Goal: Obtain resource: Download file/media

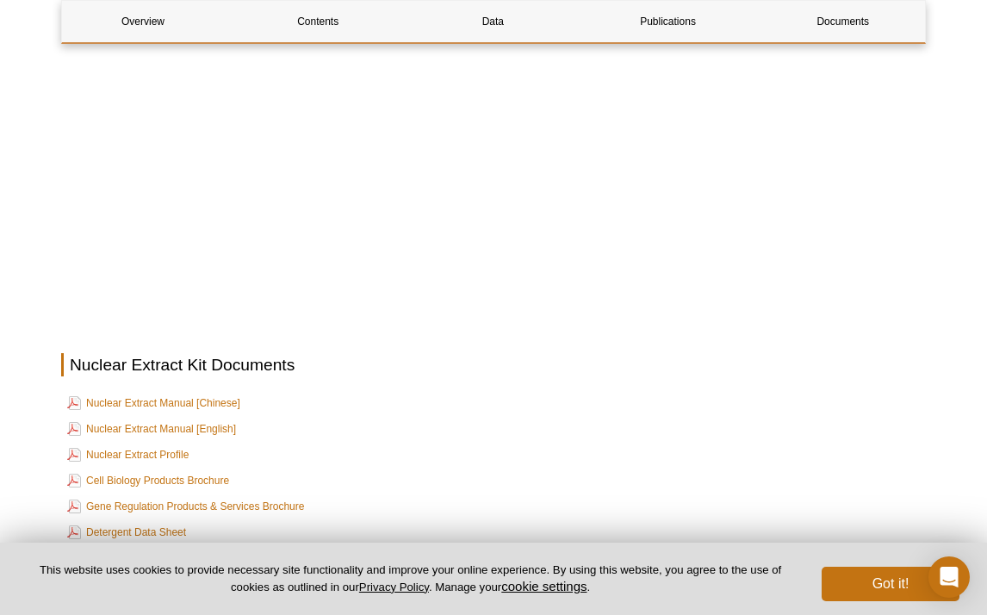
scroll to position [2842, 0]
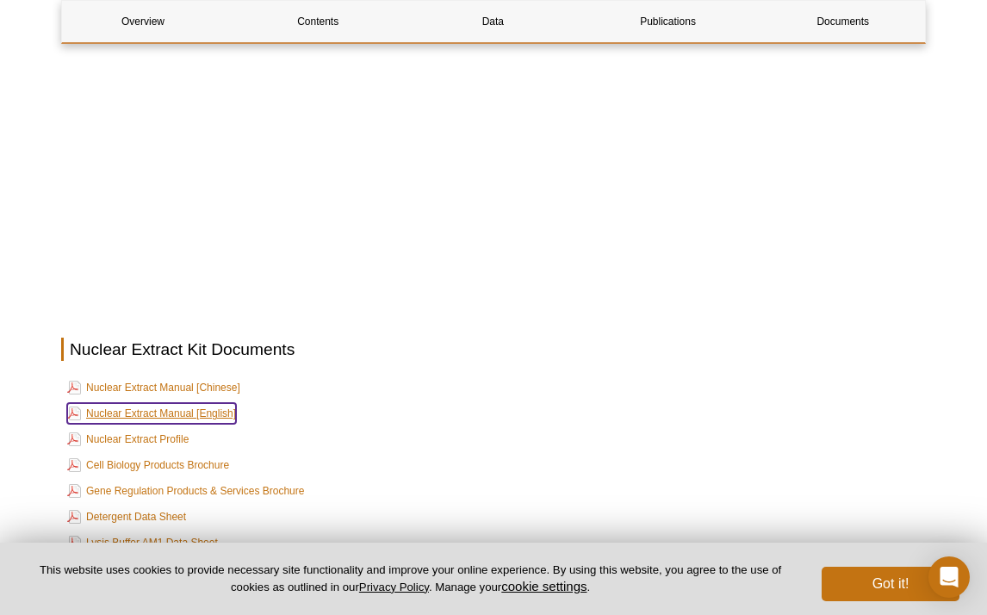
click at [197, 403] on link "Nuclear Extract Manual [English]" at bounding box center [151, 413] width 169 height 21
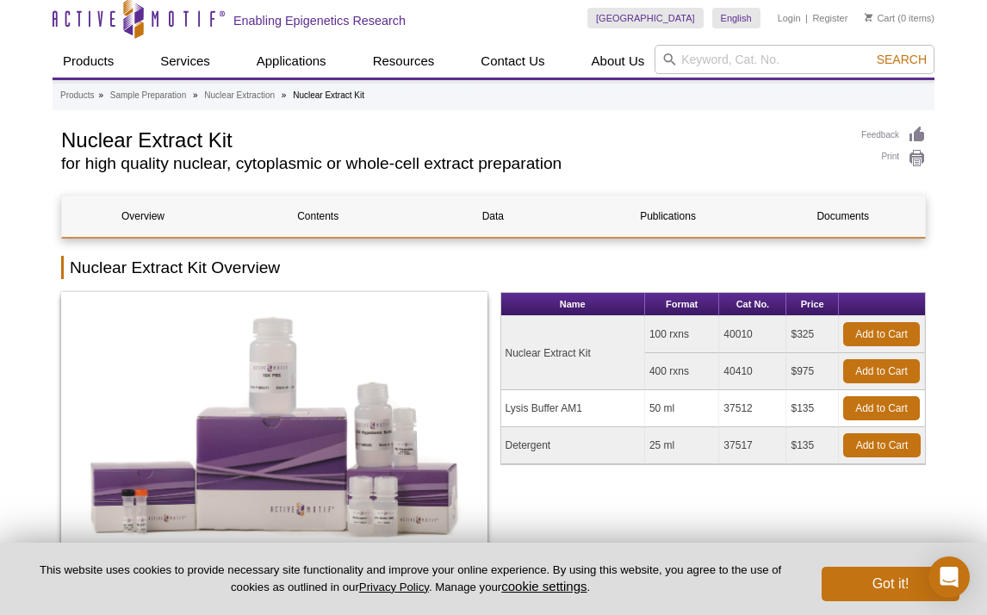
scroll to position [0, 0]
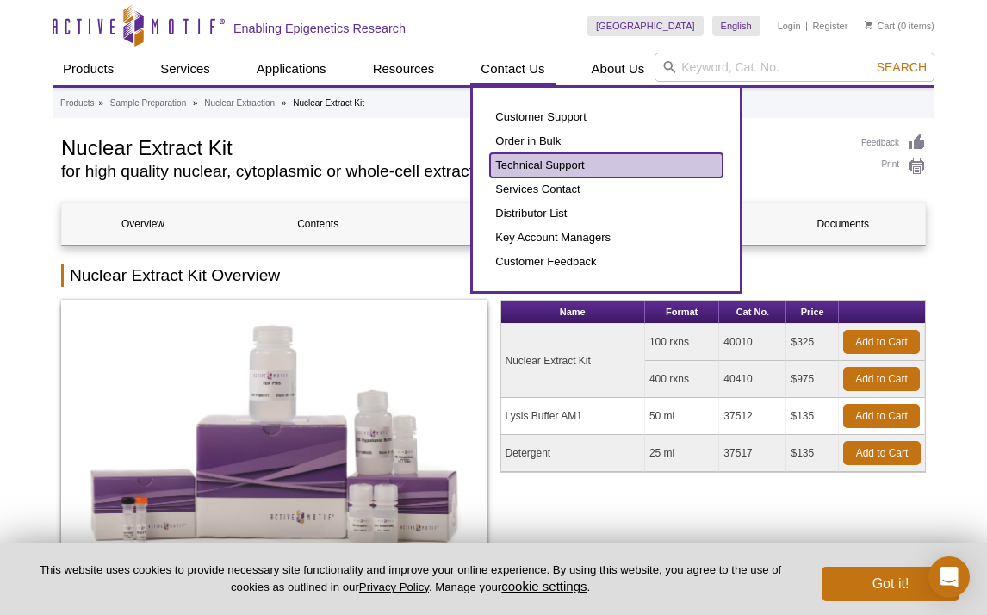
click at [537, 165] on link "Technical Support" at bounding box center [606, 165] width 232 height 24
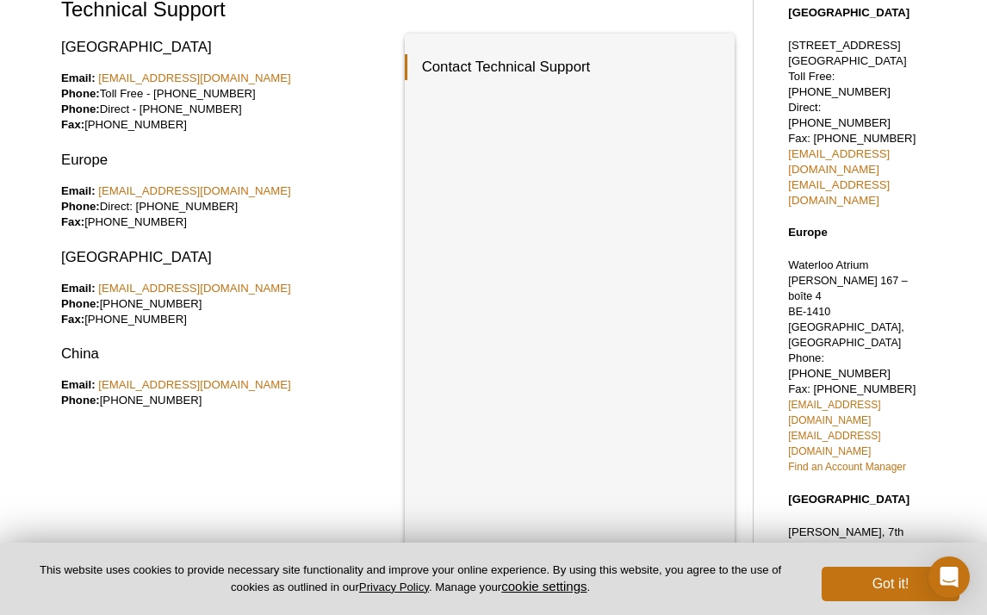
scroll to position [84, 0]
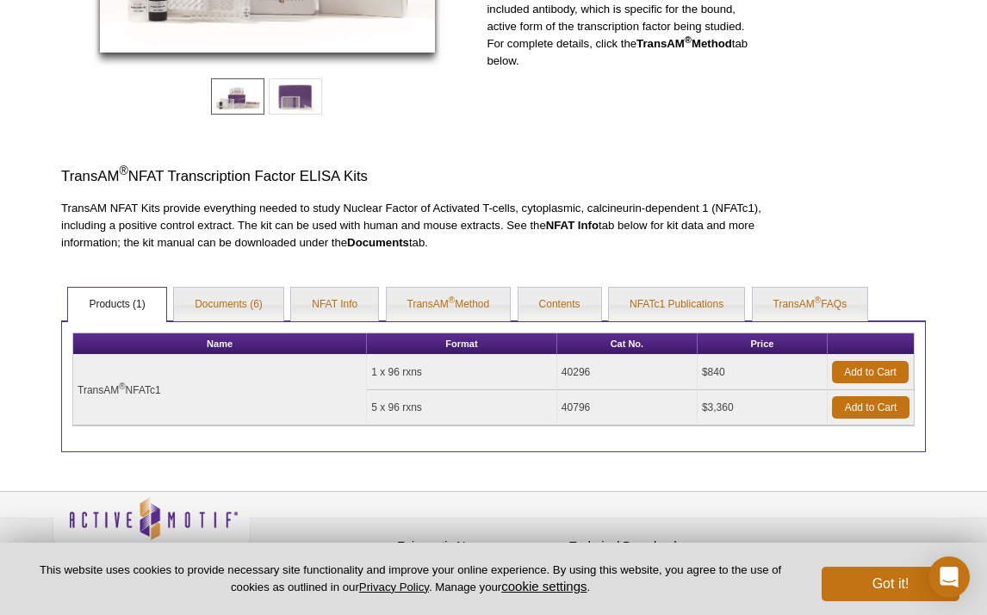
scroll to position [376, 0]
